Goal: Navigation & Orientation: Find specific page/section

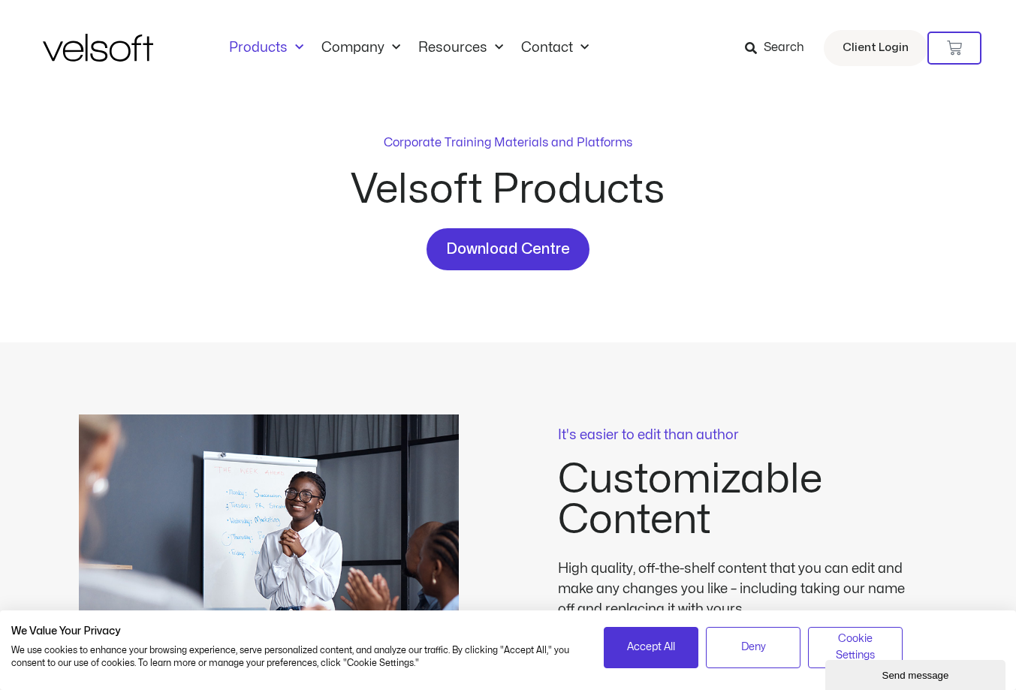
click at [261, 47] on link "Products" at bounding box center [266, 48] width 92 height 17
click at [262, 49] on link "Products" at bounding box center [266, 48] width 92 height 17
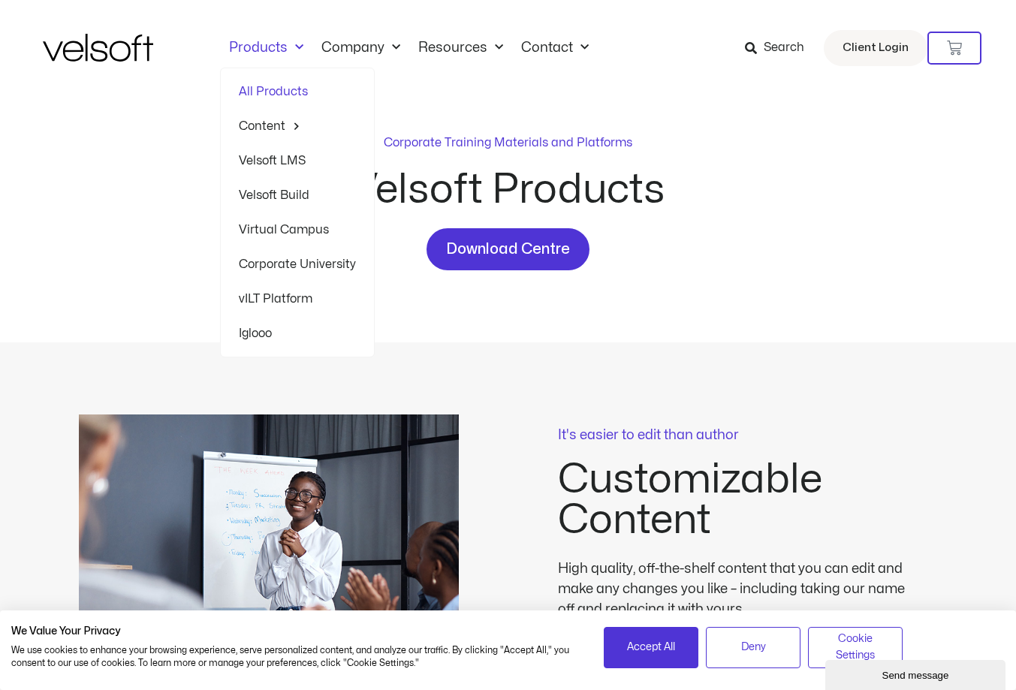
click at [301, 303] on link "vILT Platform" at bounding box center [297, 299] width 117 height 35
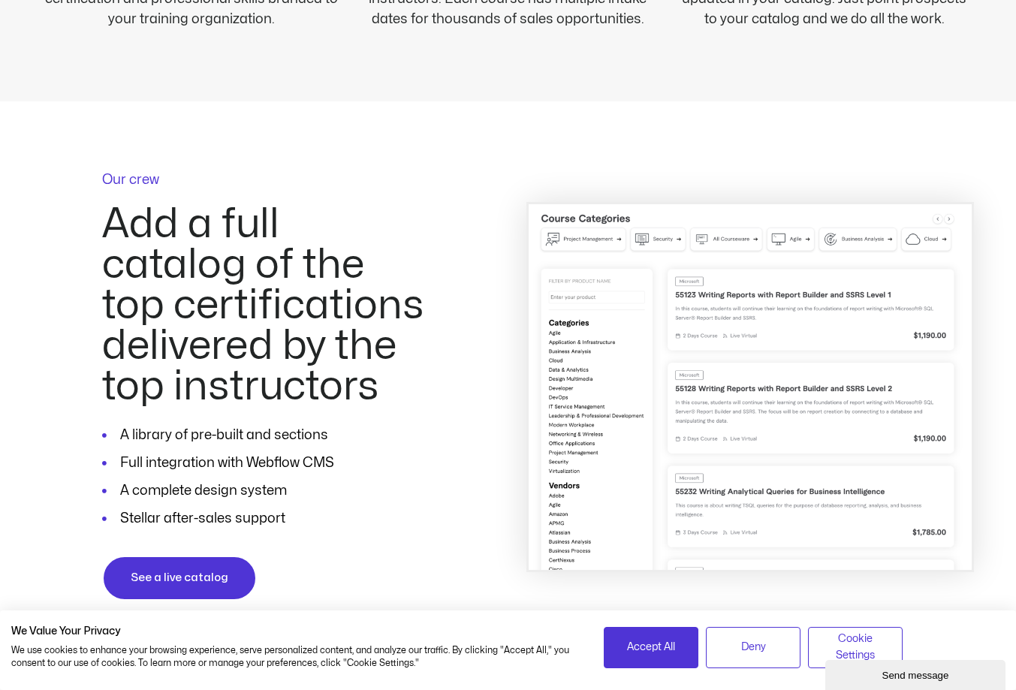
scroll to position [1052, 0]
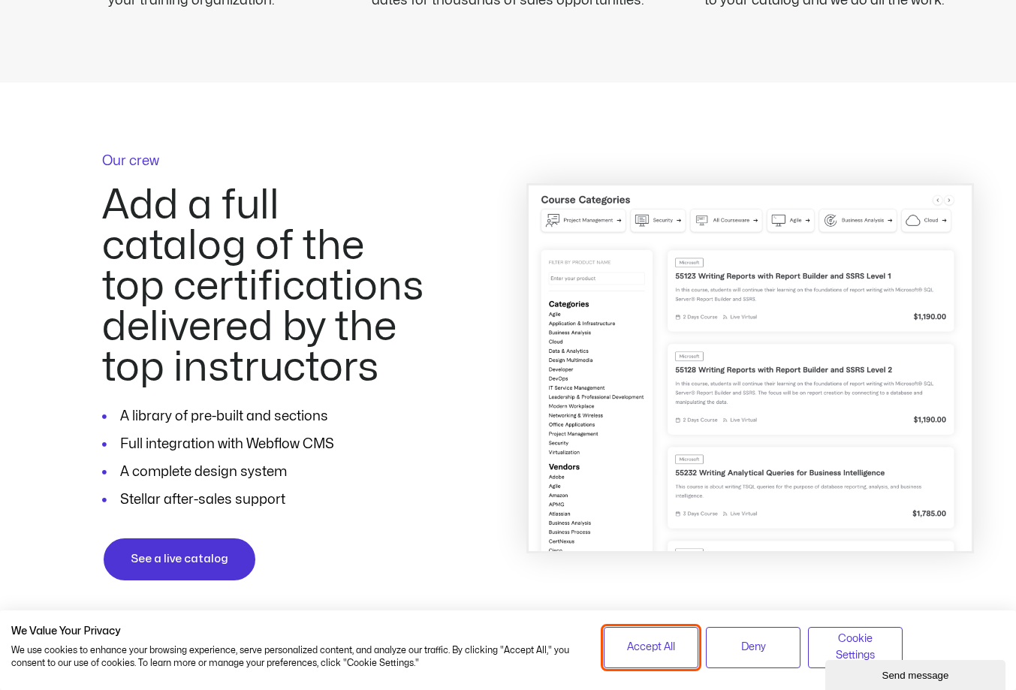
click at [615, 640] on button "Accept All" at bounding box center [651, 647] width 95 height 41
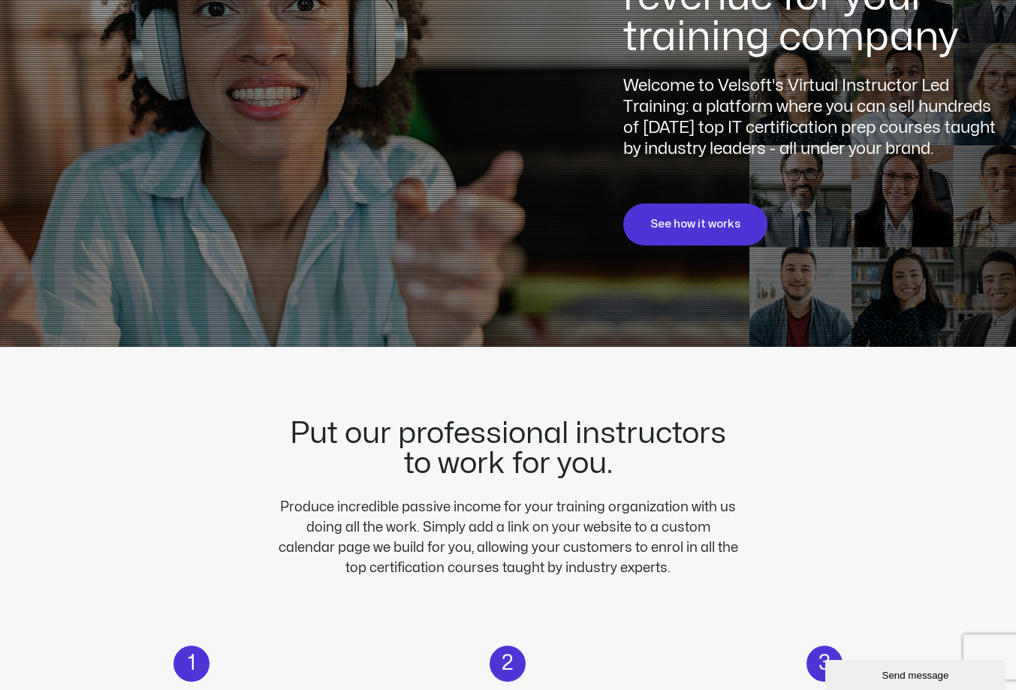
scroll to position [0, 0]
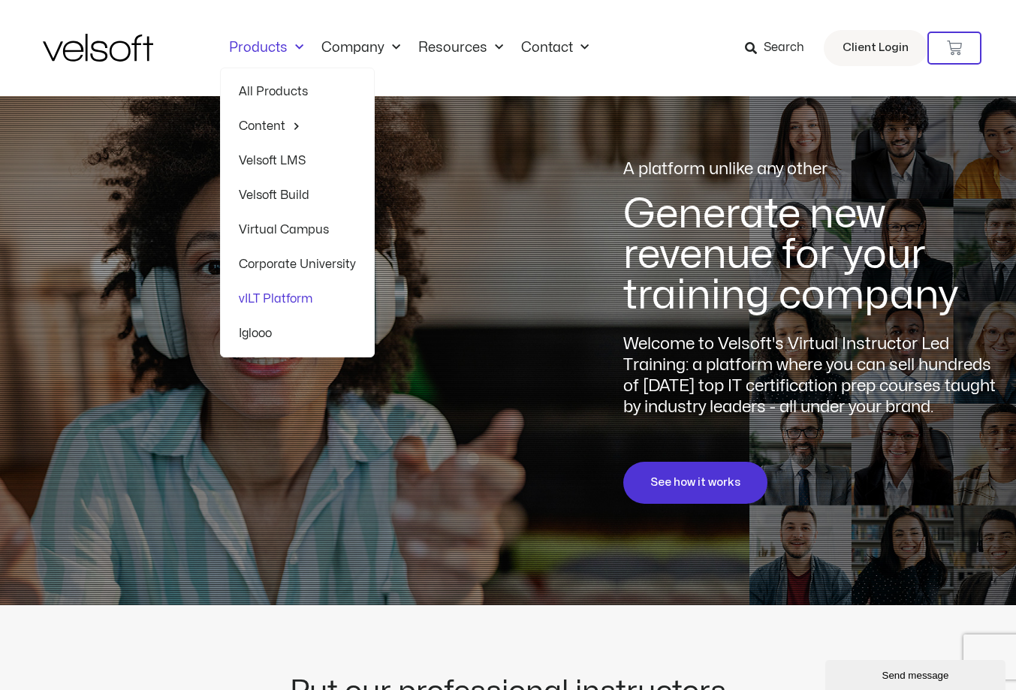
click at [247, 43] on link "Products" at bounding box center [266, 48] width 92 height 17
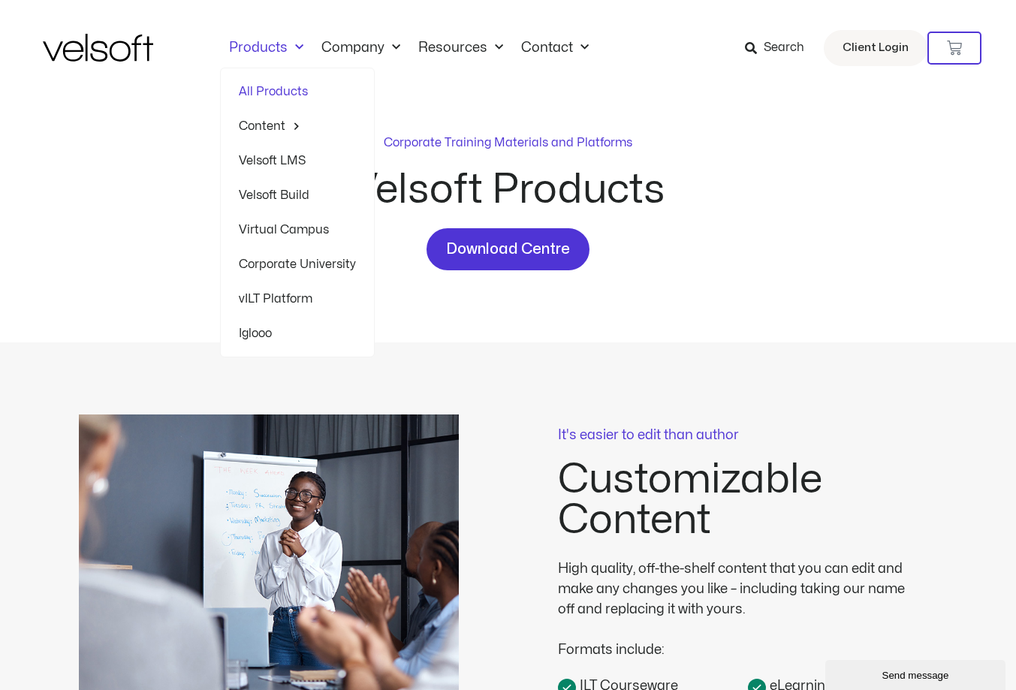
click at [256, 339] on link "Iglooo" at bounding box center [297, 333] width 117 height 35
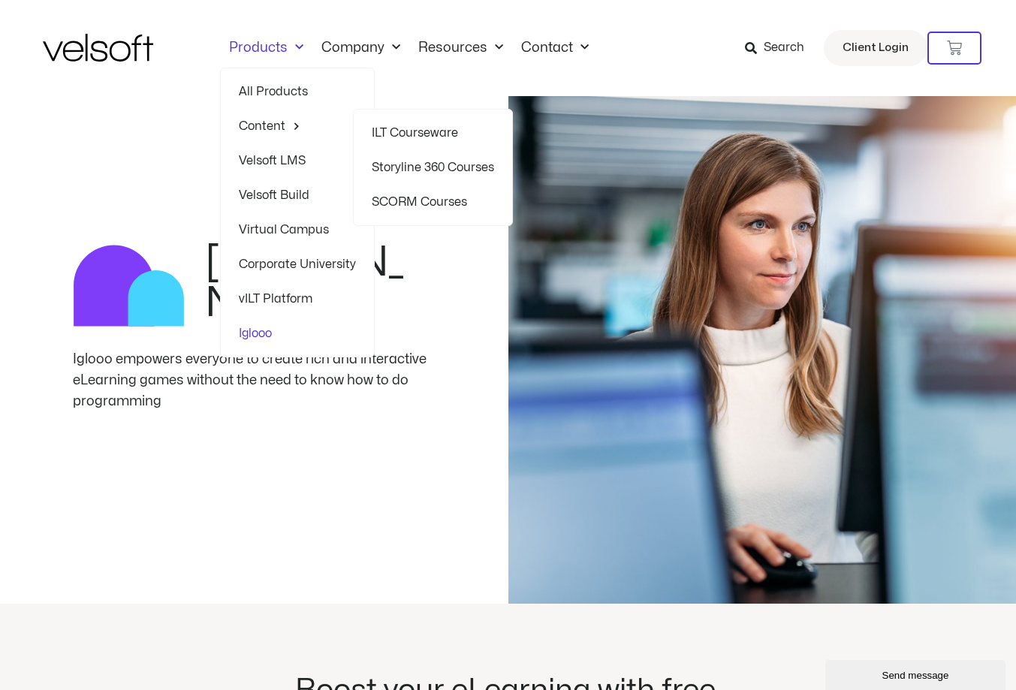
click at [472, 171] on link "Storyline 360 Courses" at bounding box center [433, 167] width 122 height 35
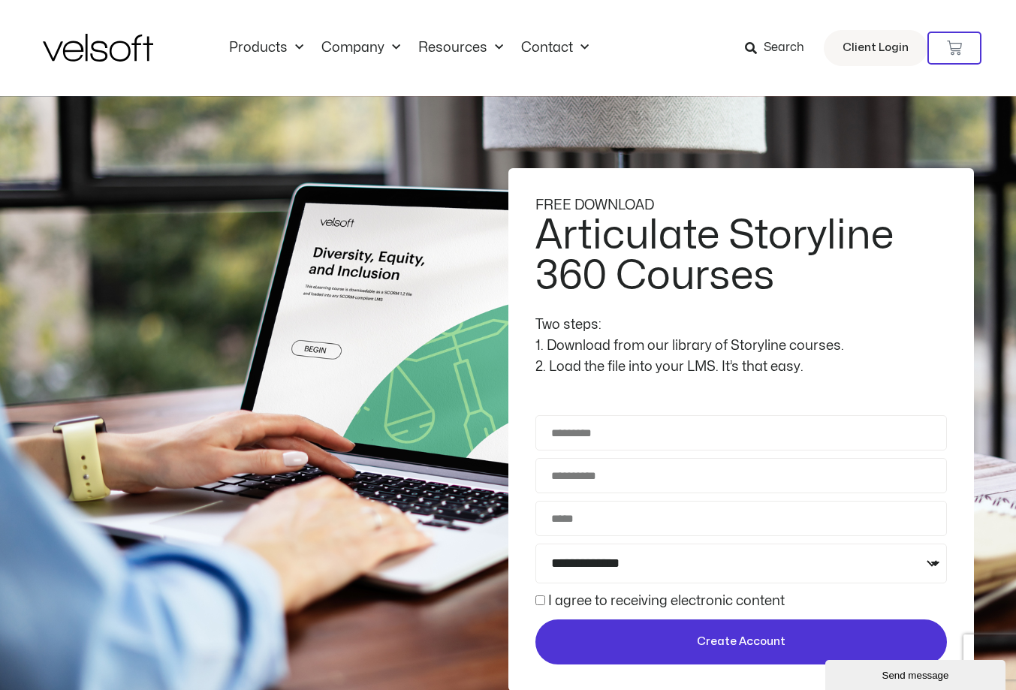
click at [138, 47] on img at bounding box center [98, 48] width 110 height 28
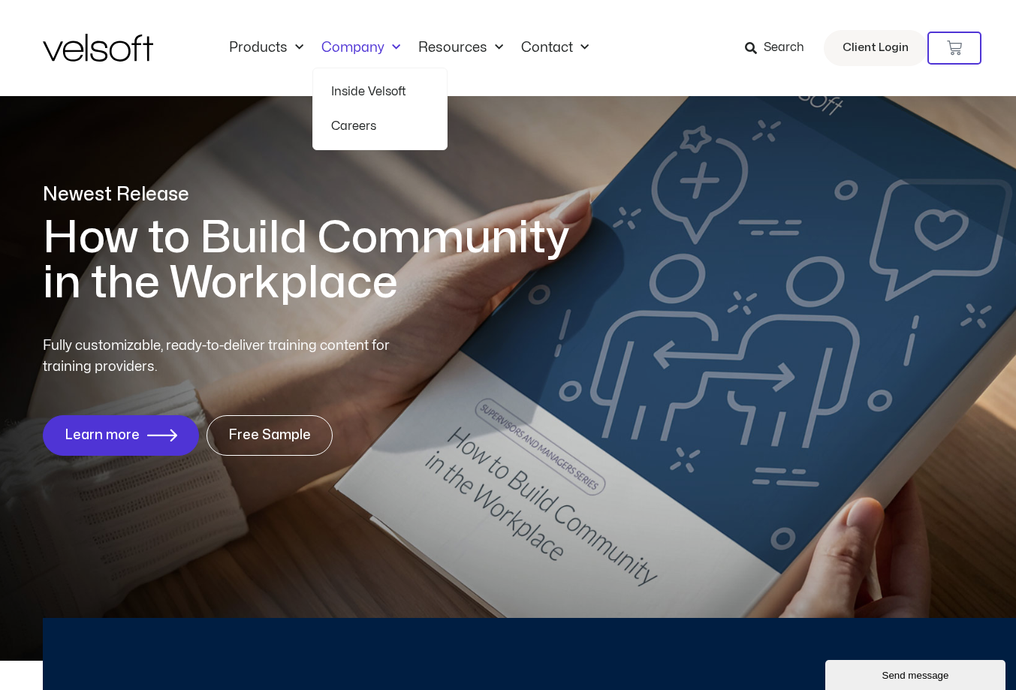
click at [359, 94] on link "Inside Velsoft" at bounding box center [380, 91] width 98 height 35
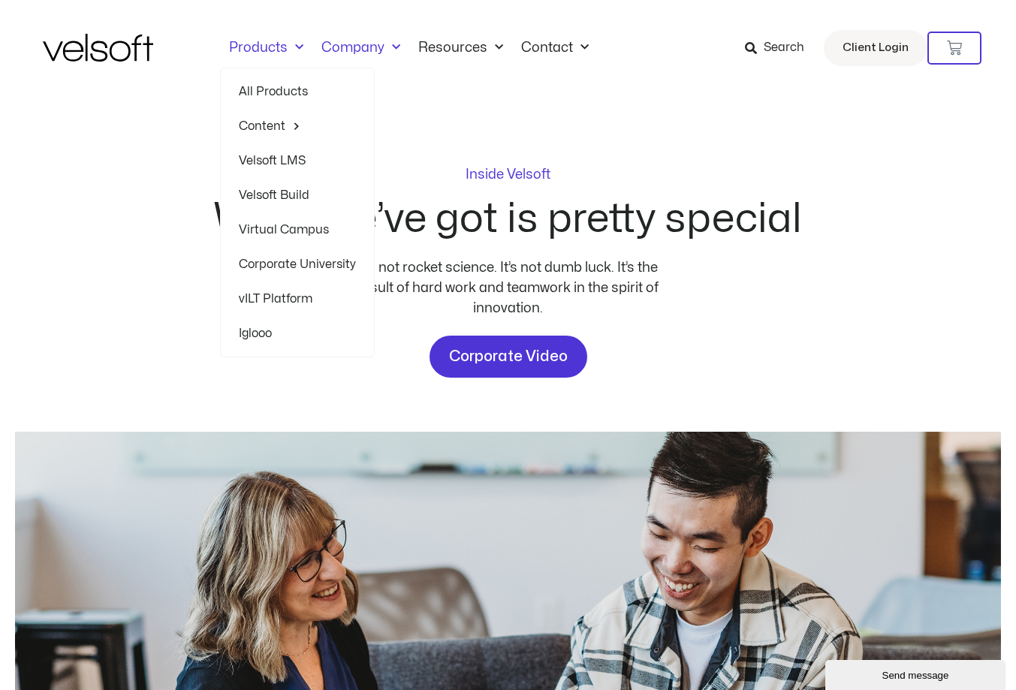
click at [279, 76] on link "All Products" at bounding box center [297, 91] width 117 height 35
